Goal: Task Accomplishment & Management: Manage account settings

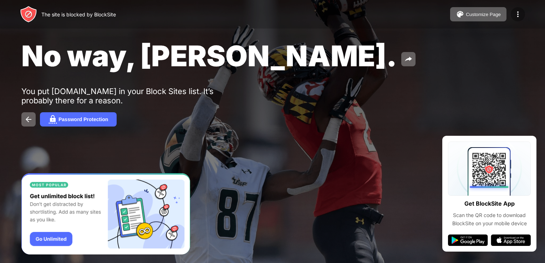
click at [518, 14] on img at bounding box center [518, 14] width 9 height 9
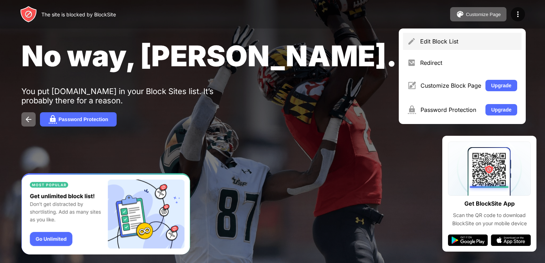
click at [500, 44] on div "Edit Block List" at bounding box center [468, 41] width 97 height 7
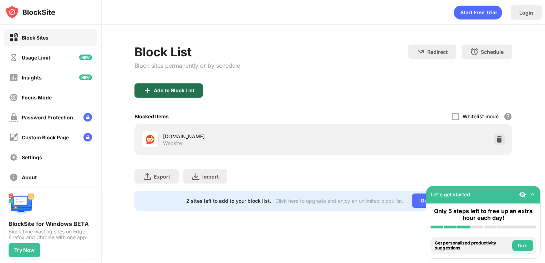
click at [186, 91] on div "Add to Block List" at bounding box center [174, 91] width 41 height 6
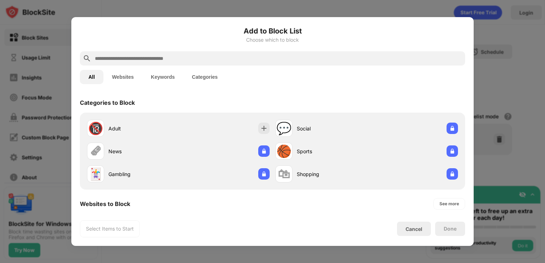
drag, startPoint x: 141, startPoint y: 52, endPoint x: 138, endPoint y: 62, distance: 10.1
click at [138, 62] on div at bounding box center [272, 58] width 385 height 14
click at [138, 62] on input "text" at bounding box center [278, 58] width 368 height 9
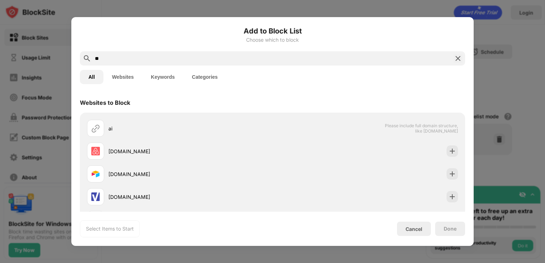
type input "**"
click at [160, 78] on button "Keywords" at bounding box center [162, 77] width 41 height 14
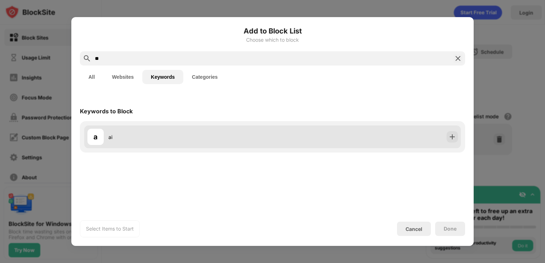
click at [205, 137] on div "ai" at bounding box center [190, 136] width 164 height 7
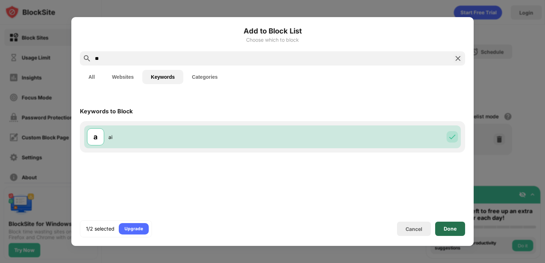
click at [442, 231] on div "Done" at bounding box center [450, 229] width 30 height 14
